Goal: Check status

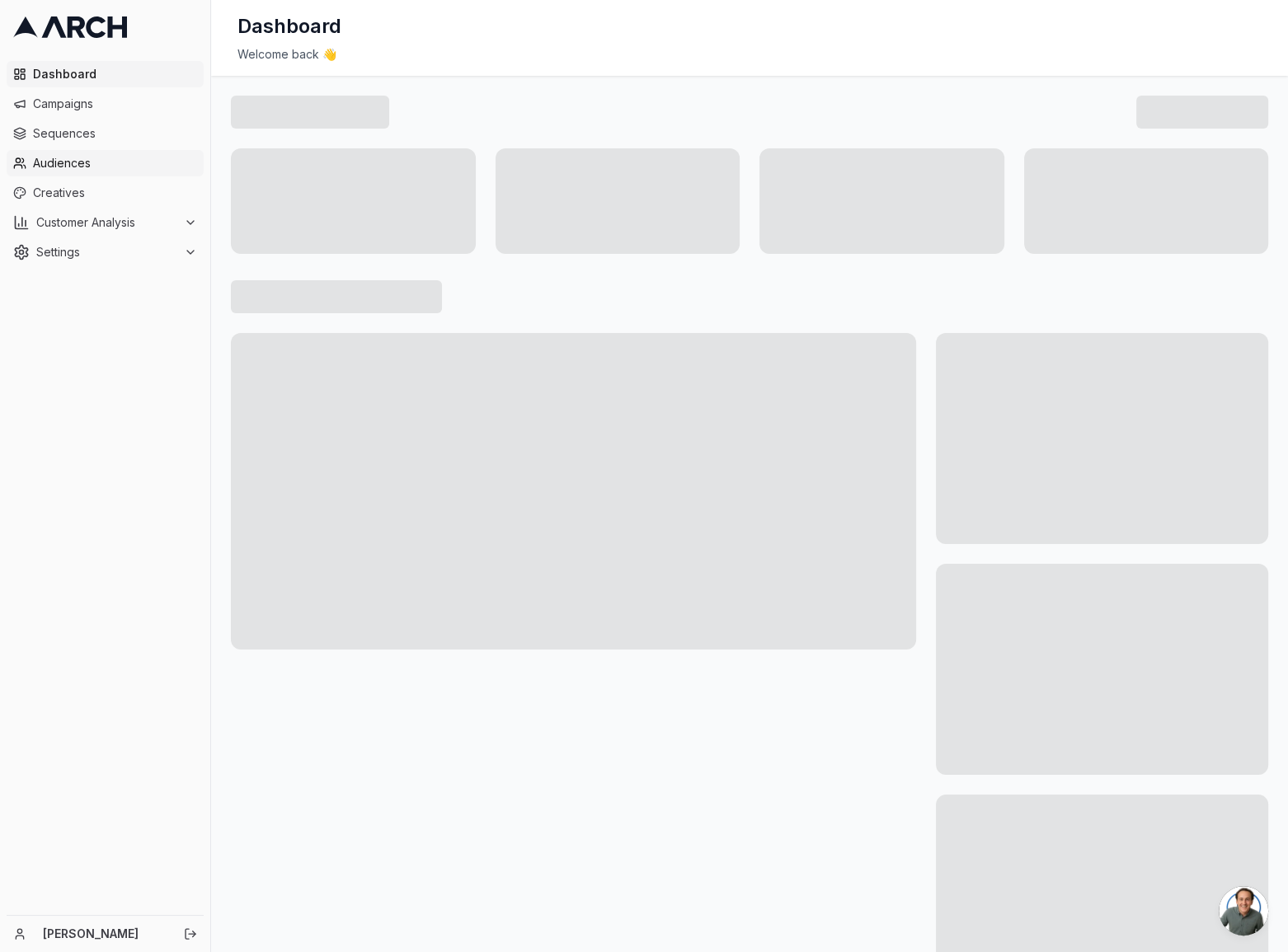
scroll to position [1093, 0]
click at [84, 106] on span "Campaigns" at bounding box center [115, 104] width 164 height 17
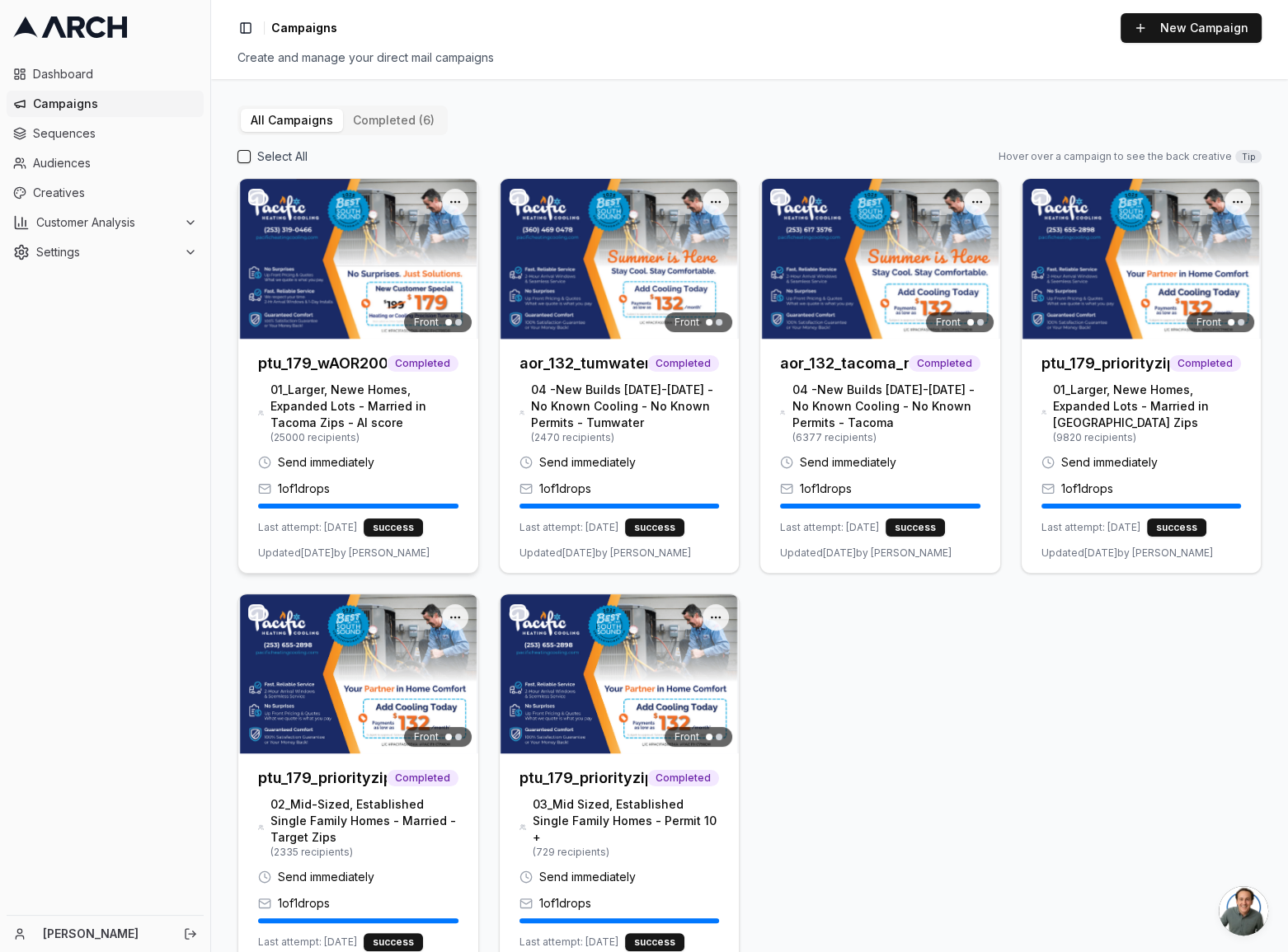
scroll to position [1094, 0]
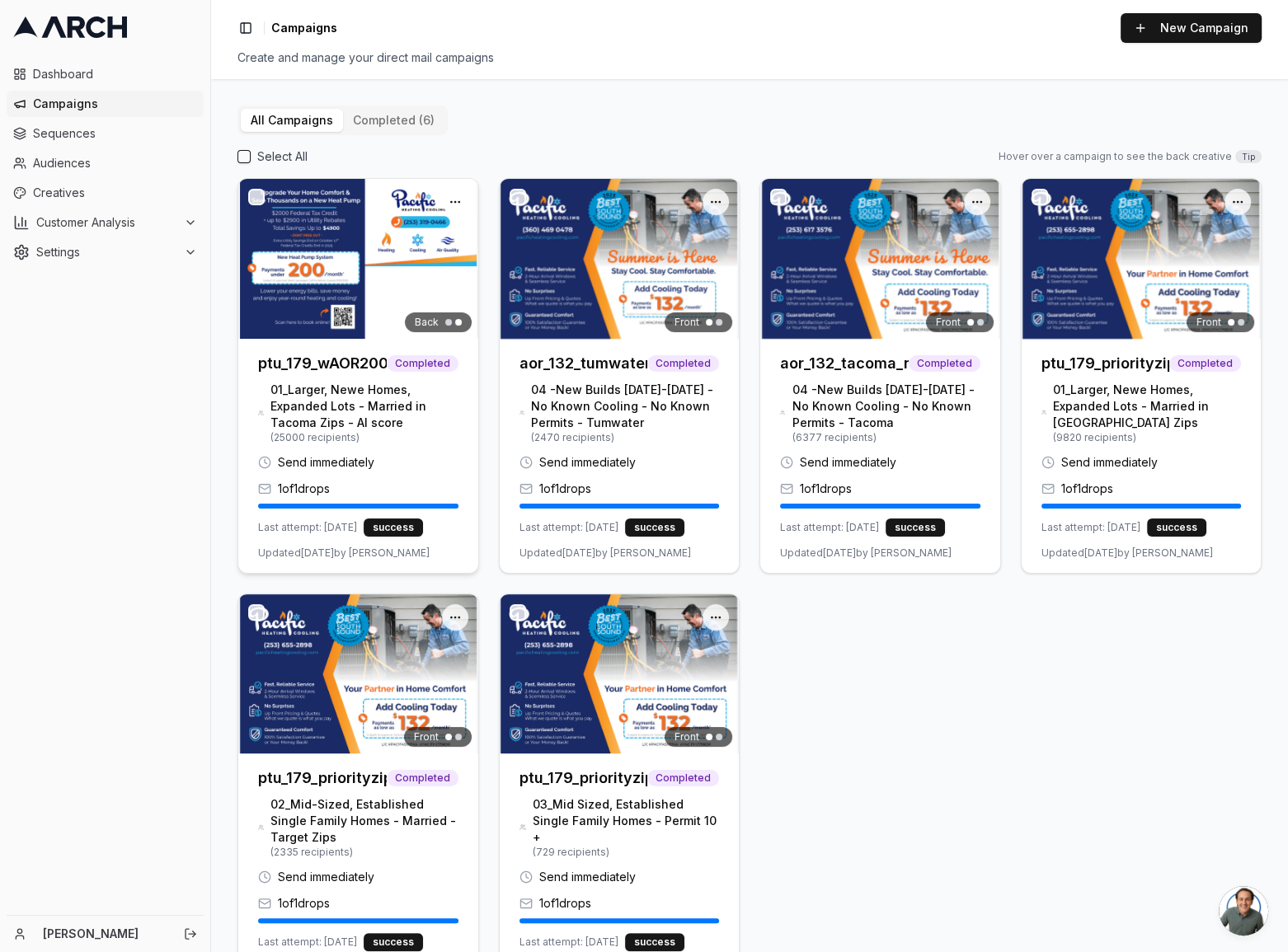
click at [322, 296] on img at bounding box center [358, 258] width 240 height 160
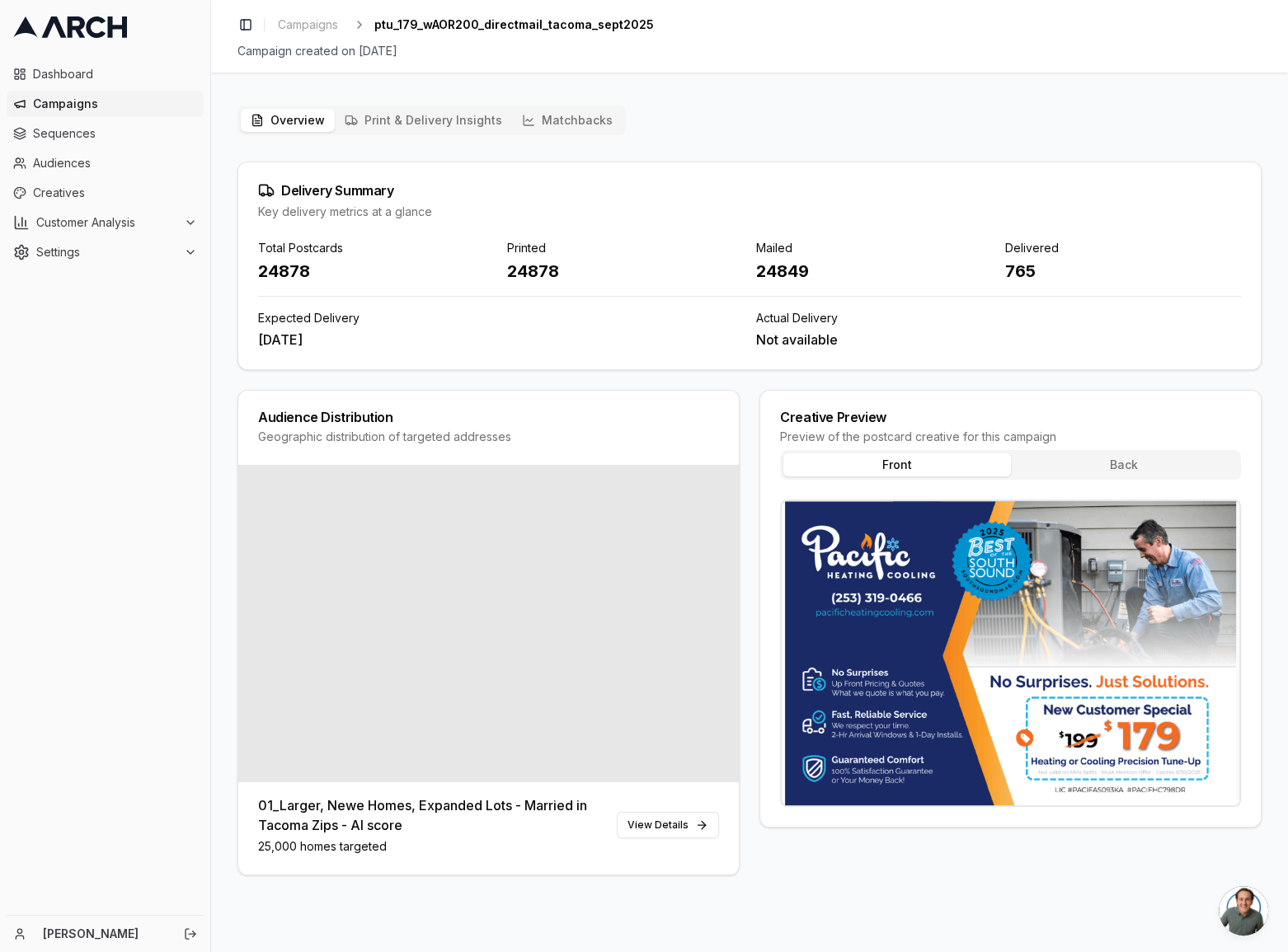
drag, startPoint x: 260, startPoint y: 333, endPoint x: 375, endPoint y: 344, distance: 115.5
click at [375, 344] on div "Total Postcards 24878 Printed 24878 Mailed 24849 Delivered 765 Expected Deliver…" at bounding box center [749, 304] width 1022 height 130
drag, startPoint x: 354, startPoint y: 53, endPoint x: 468, endPoint y: 48, distance: 114.1
click at [468, 48] on div "Campaign created on 8/21/2025" at bounding box center [749, 51] width 1024 height 17
click at [471, 47] on div "Campaign created on 8/21/2025" at bounding box center [749, 51] width 1024 height 17
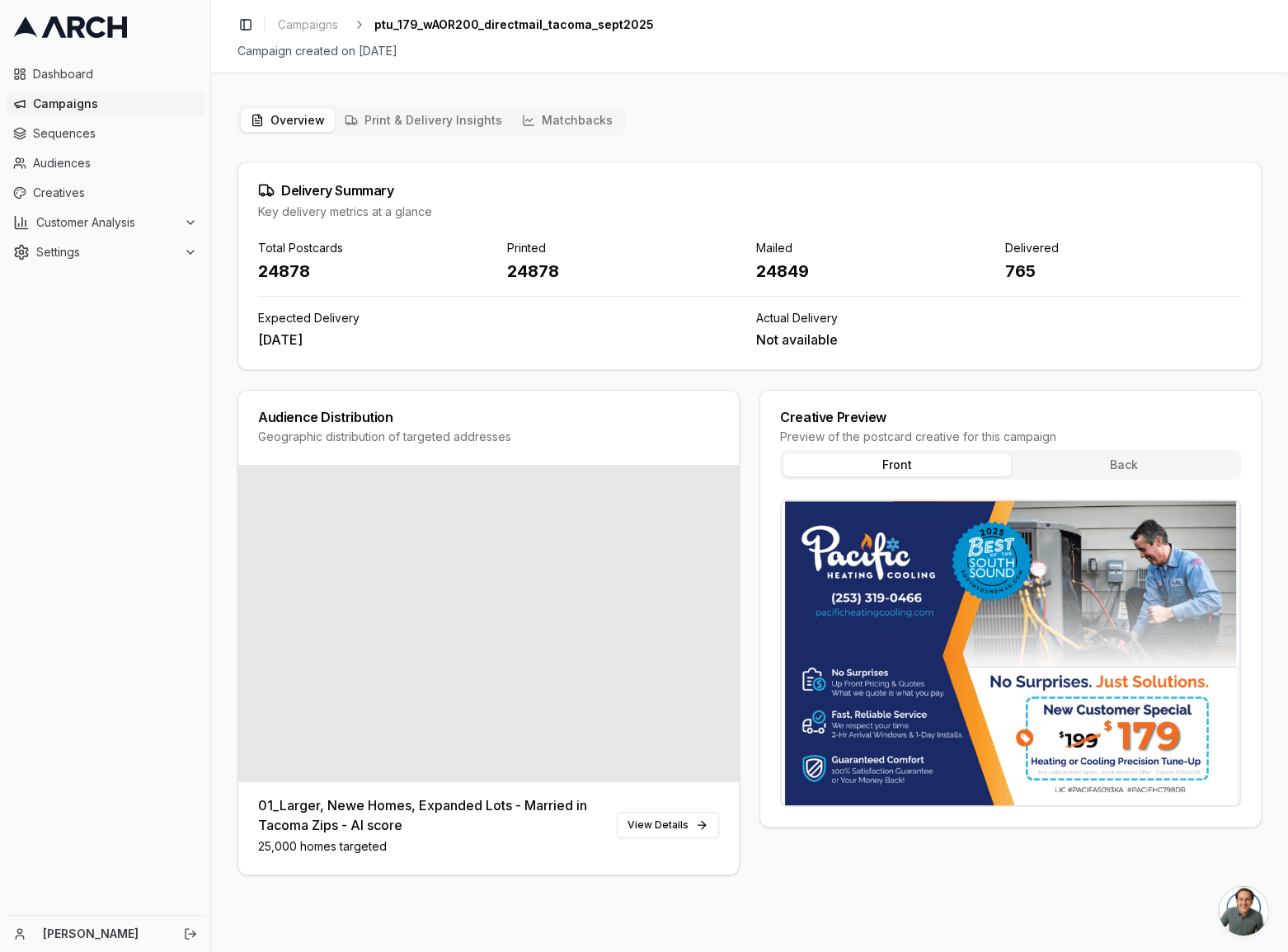
click at [370, 115] on button "Print & Delivery Insights" at bounding box center [423, 120] width 177 height 23
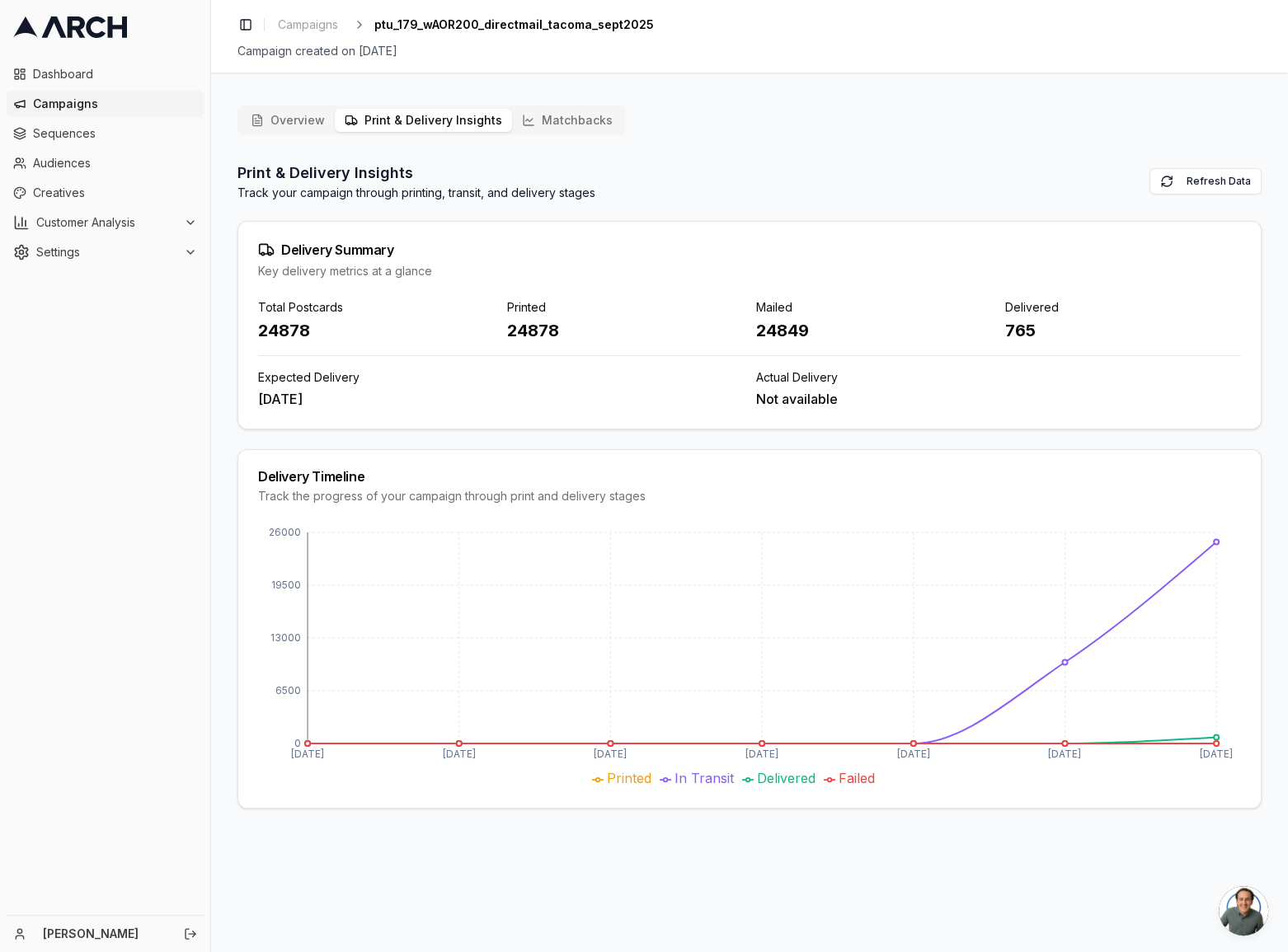
click at [1219, 733] on icon "Aug 28 Aug 29 Aug 30 Aug 31 Sep 1 Sep 2 Sep 3 0 6500 13000 19500 26000" at bounding box center [750, 656] width 983 height 264
click at [302, 127] on button "Overview" at bounding box center [288, 120] width 94 height 23
